Goal: Information Seeking & Learning: Learn about a topic

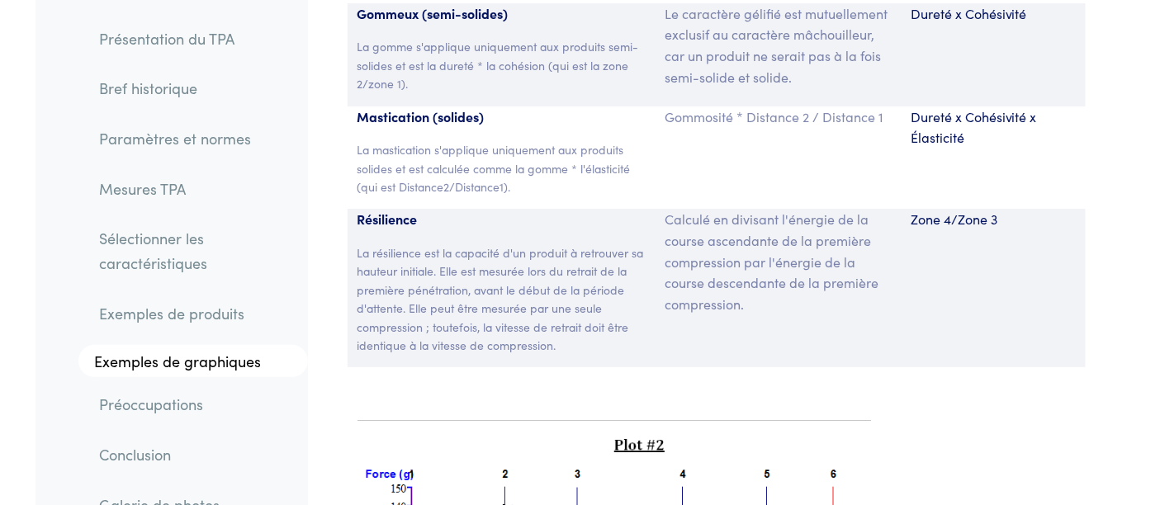
scroll to position [12449, 0]
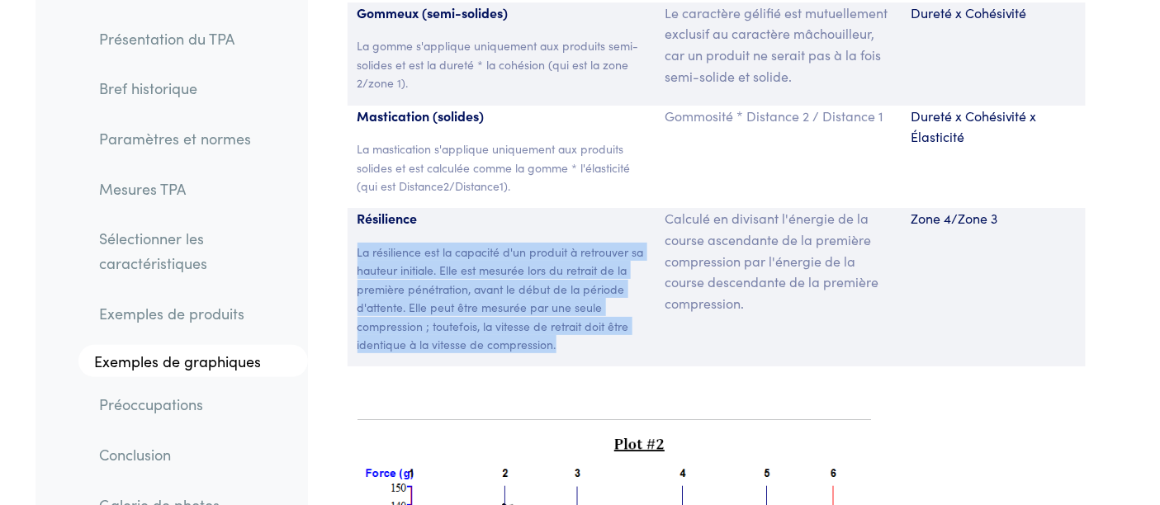
drag, startPoint x: 355, startPoint y: 152, endPoint x: 580, endPoint y: 252, distance: 245.8
click at [580, 252] on div "Résilience La résilience est la capacité d'un produit à retrouver sa hauteur in…" at bounding box center [502, 287] width 308 height 158
copy font "La résilience est la capacité d'un produit à retrouver sa hauteur initiale. Ell…"
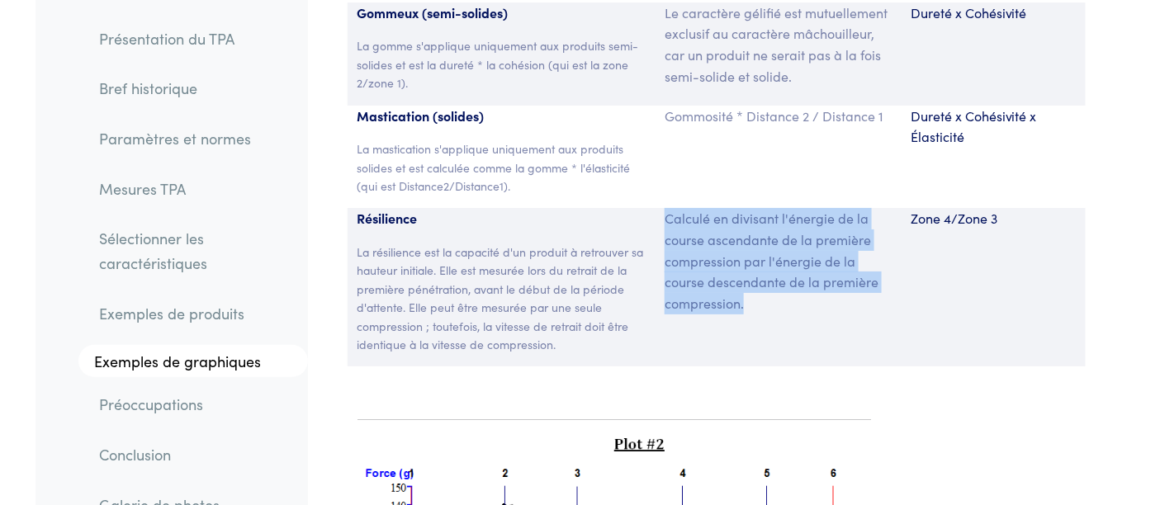
drag, startPoint x: 662, startPoint y: 116, endPoint x: 770, endPoint y: 235, distance: 161.3
click at [770, 235] on div "Calculé en divisant l'énergie de la course ascendante de la première compressio…" at bounding box center [778, 287] width 246 height 158
copy font "Calculé en divisant l'énergie de la course ascendante de la première compressio…"
click at [930, 208] on div "Zone 4/Zone 3" at bounding box center [993, 287] width 185 height 158
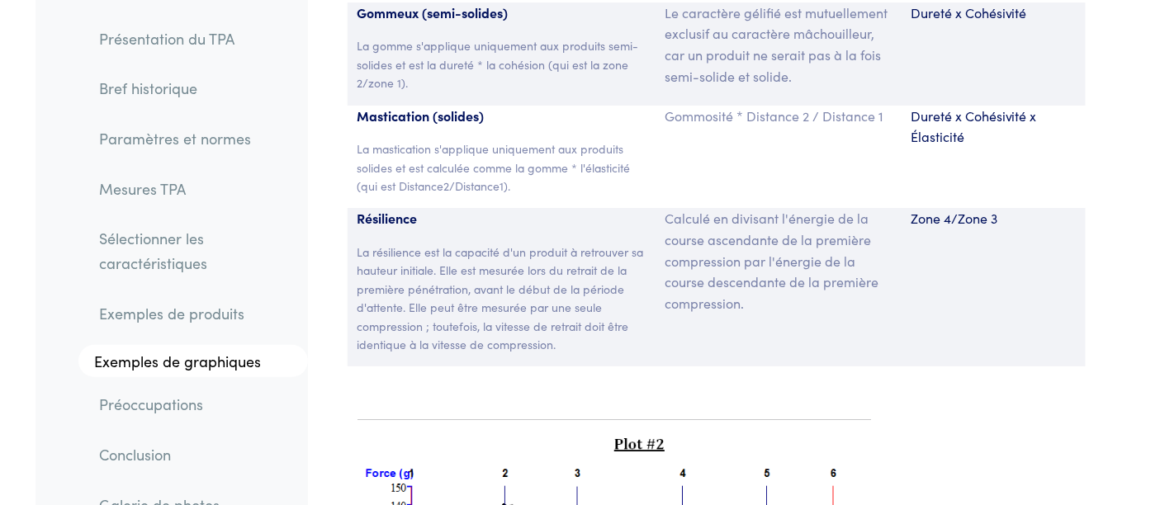
click at [944, 209] on font "Zone 4/Zone 3" at bounding box center [954, 218] width 87 height 18
copy div "Zone 4/Zone 3"
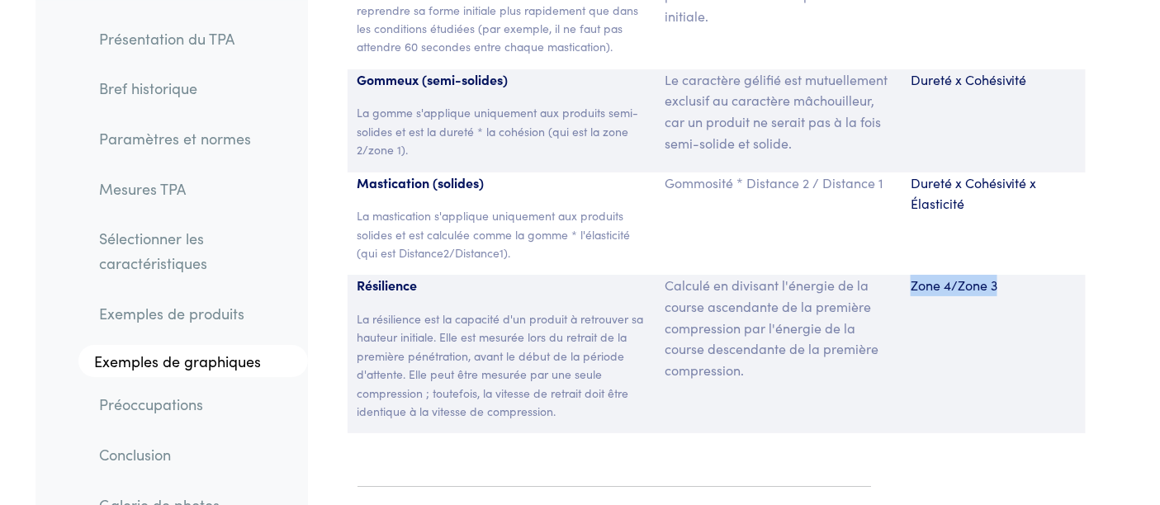
scroll to position [12387, 0]
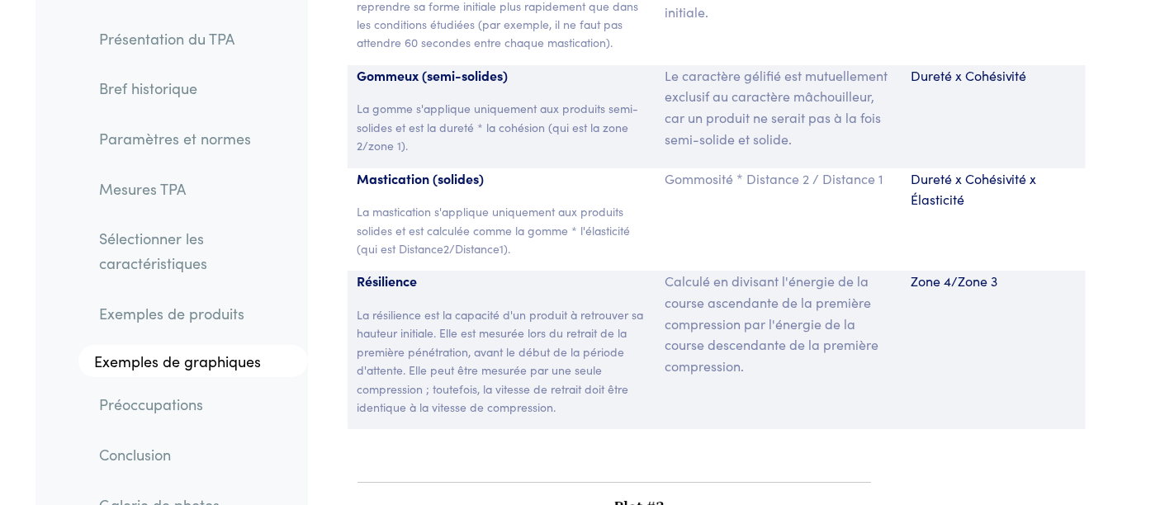
click at [751, 272] on font "Calculé en divisant l'énergie de la course ascendante de la première compressio…" at bounding box center [772, 323] width 214 height 102
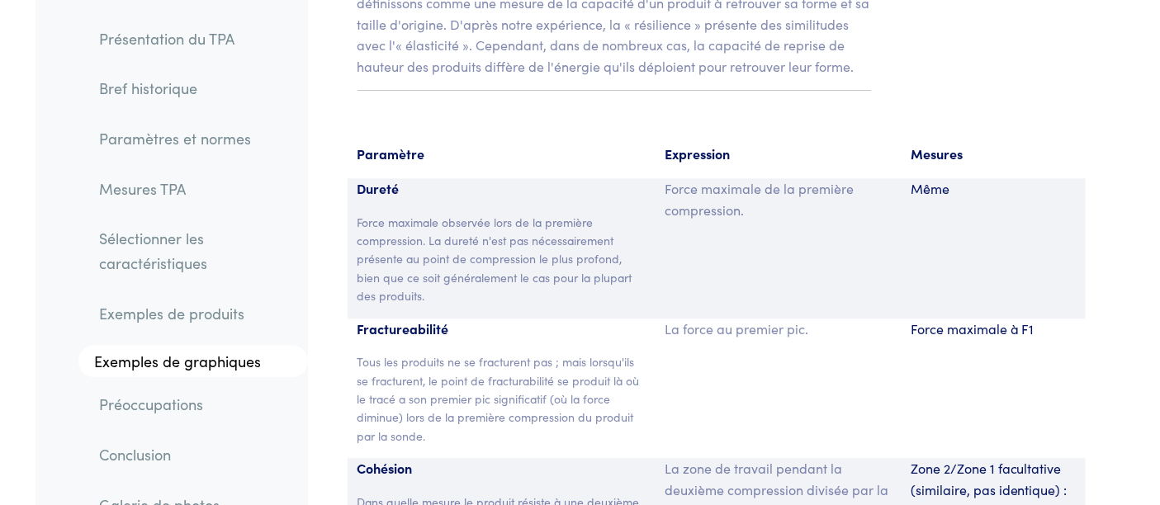
scroll to position [11653, 0]
